Goal: Transaction & Acquisition: Obtain resource

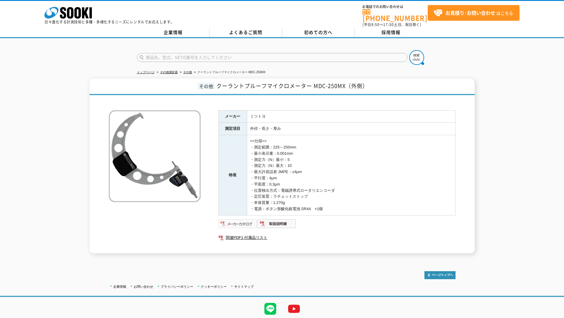
click at [232, 219] on img at bounding box center [238, 223] width 39 height 9
click at [235, 222] on img at bounding box center [238, 223] width 39 height 9
click at [241, 220] on img at bounding box center [238, 223] width 39 height 9
